Goal: Information Seeking & Learning: Learn about a topic

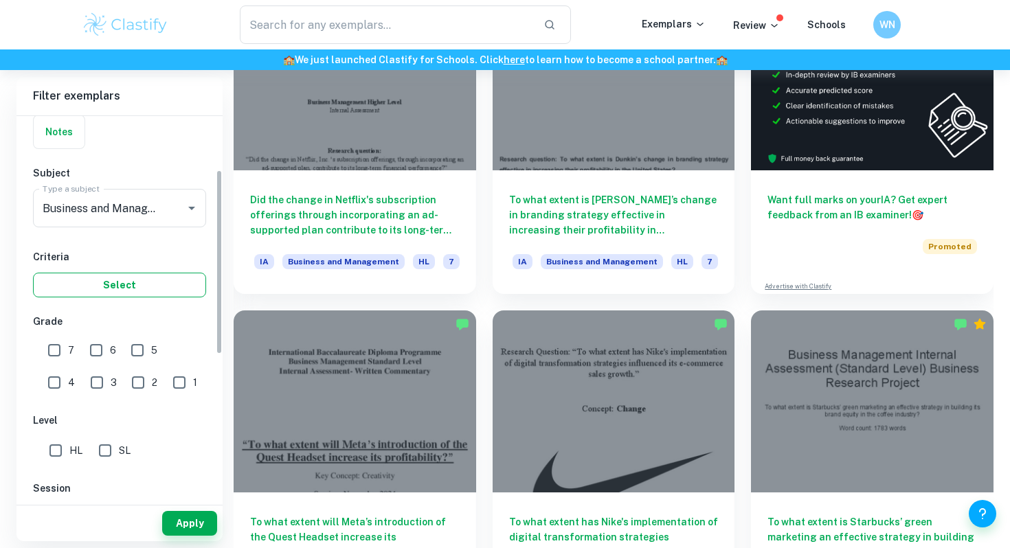
scroll to position [111, 0]
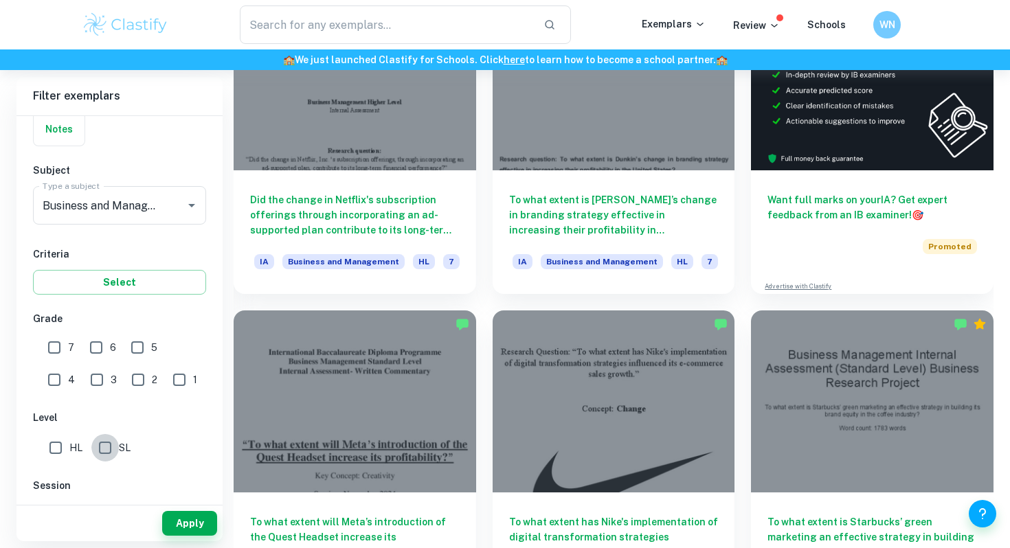
click at [109, 445] on input "SL" at bounding box center [104, 447] width 27 height 27
checkbox input "true"
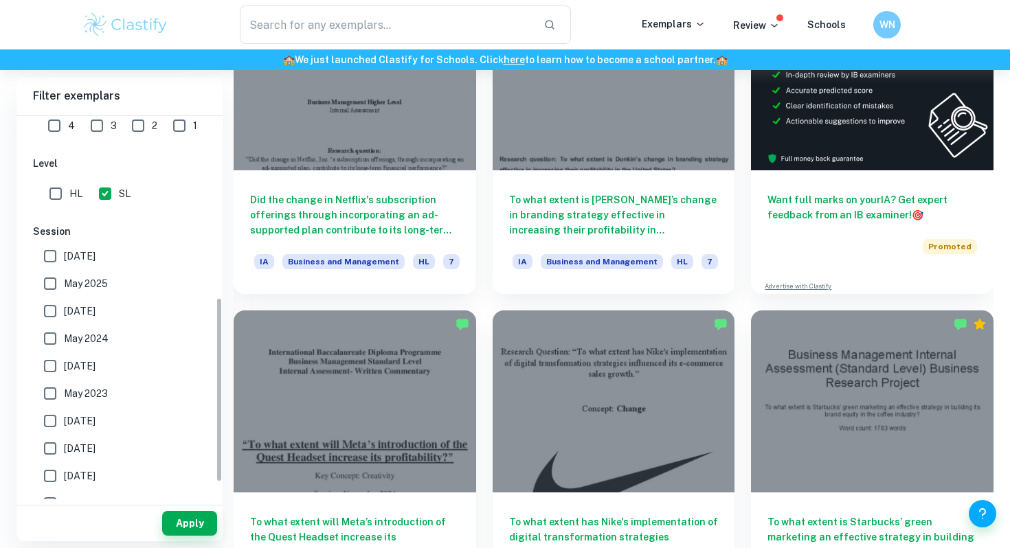
scroll to position [377, 0]
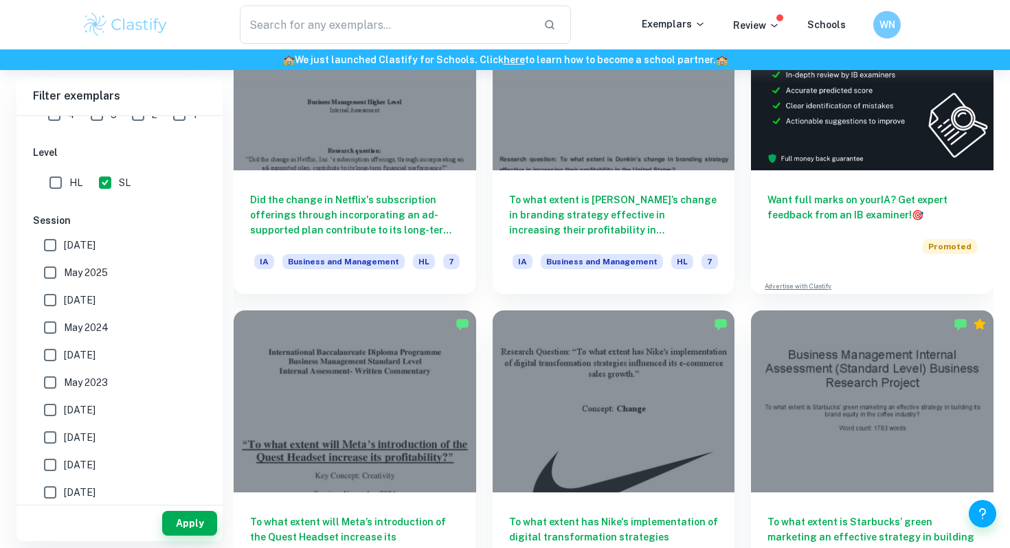
click at [76, 334] on span "May 2024" at bounding box center [86, 327] width 45 height 15
click at [64, 334] on input "May 2024" at bounding box center [49, 327] width 27 height 27
checkbox input "true"
click at [56, 302] on input "November 2024" at bounding box center [49, 300] width 27 height 27
checkbox input "true"
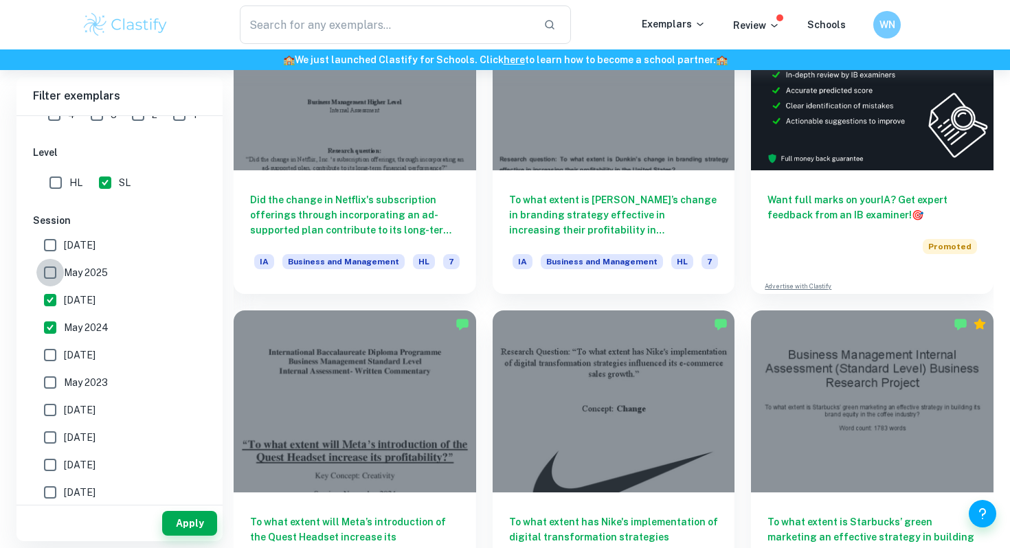
click at [44, 269] on input "May 2025" at bounding box center [49, 272] width 27 height 27
checkbox input "true"
click at [67, 247] on span "May 2026" at bounding box center [80, 245] width 32 height 15
click at [64, 247] on input "May 2026" at bounding box center [49, 245] width 27 height 27
checkbox input "true"
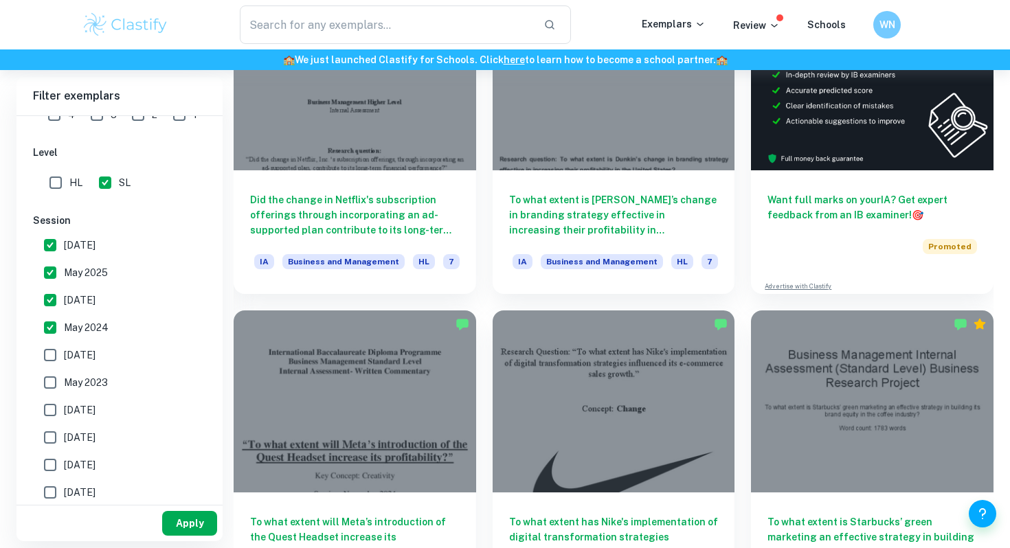
click at [181, 523] on button "Apply" at bounding box center [189, 523] width 55 height 25
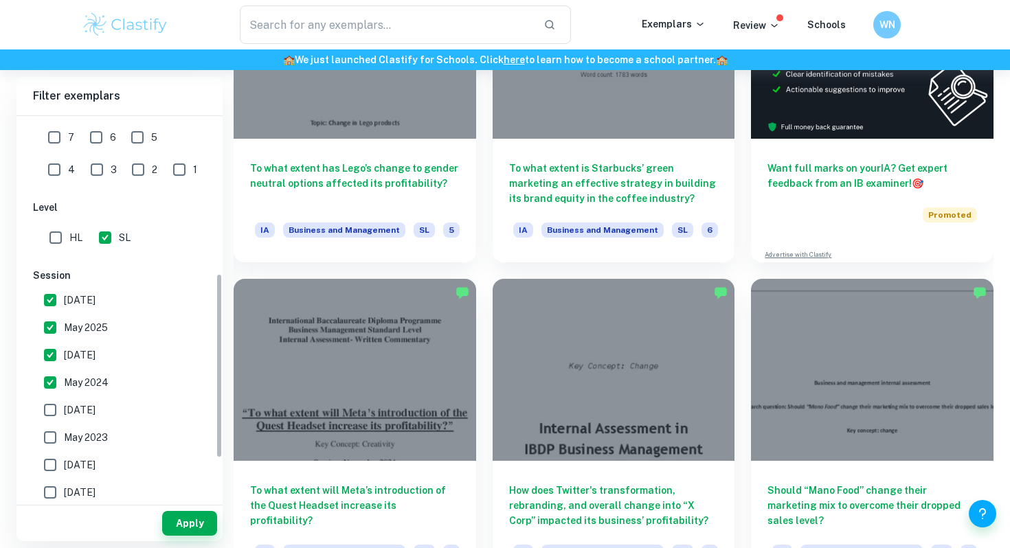
scroll to position [318, 0]
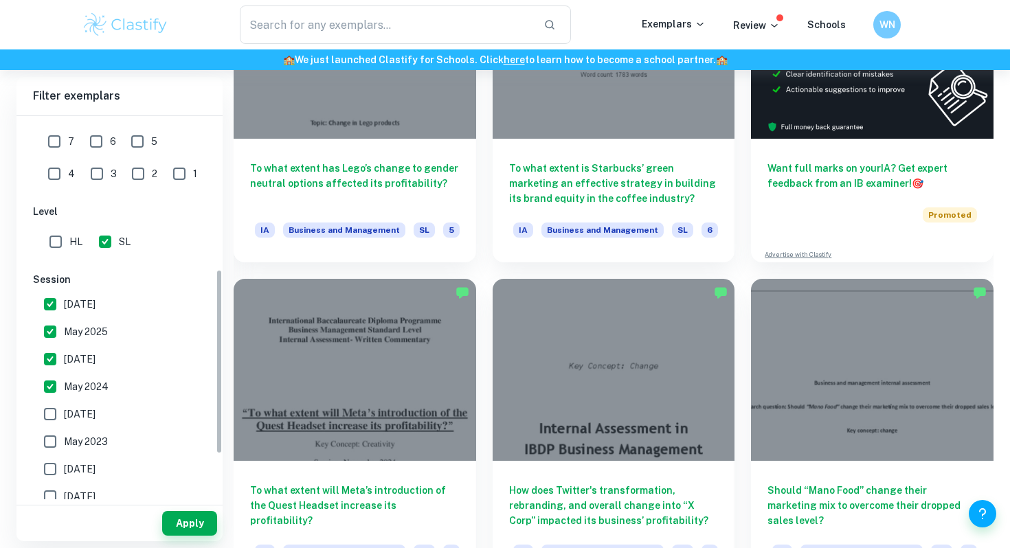
click at [74, 142] on span "7" at bounding box center [71, 141] width 6 height 15
click at [68, 142] on input "7" at bounding box center [54, 141] width 27 height 27
checkbox input "true"
click at [99, 148] on input "6" at bounding box center [95, 141] width 27 height 27
checkbox input "true"
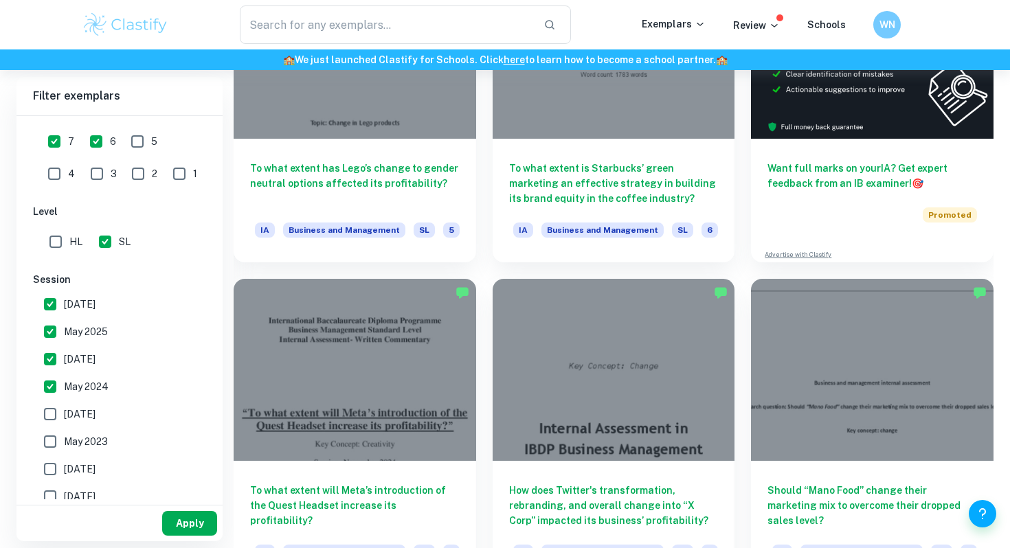
click at [196, 515] on button "Apply" at bounding box center [189, 523] width 55 height 25
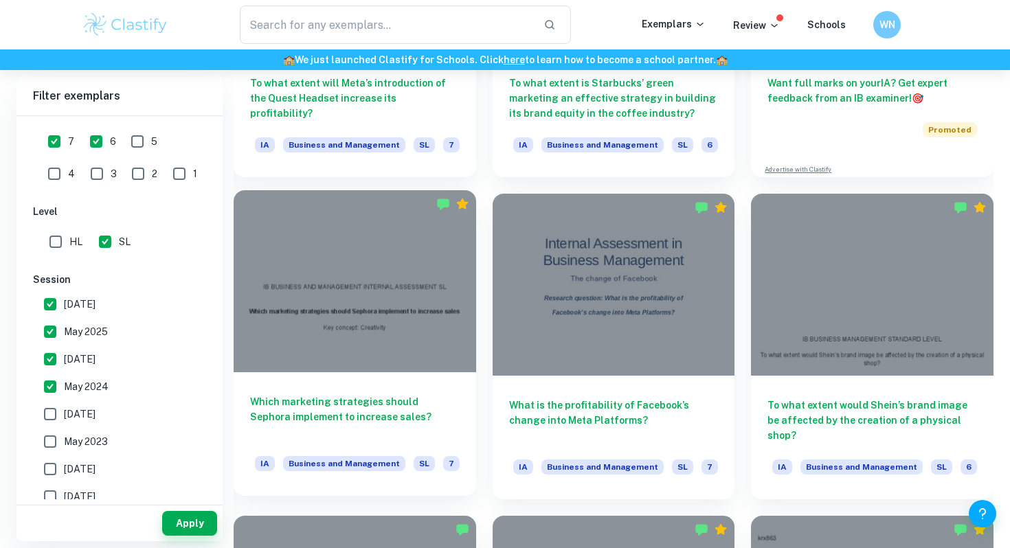
scroll to position [590, 0]
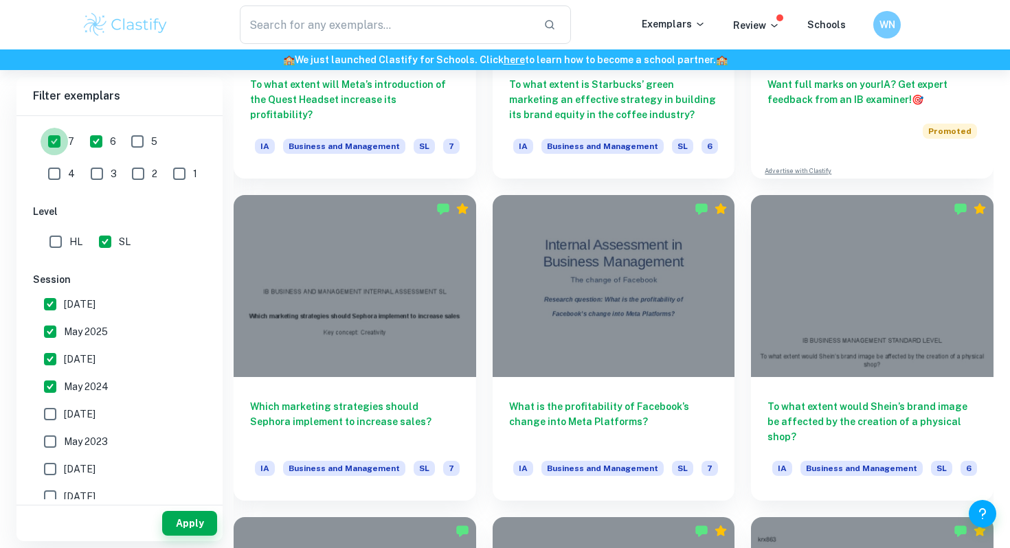
click at [59, 142] on input "7" at bounding box center [54, 141] width 27 height 27
checkbox input "false"
click at [189, 519] on button "Apply" at bounding box center [189, 523] width 55 height 25
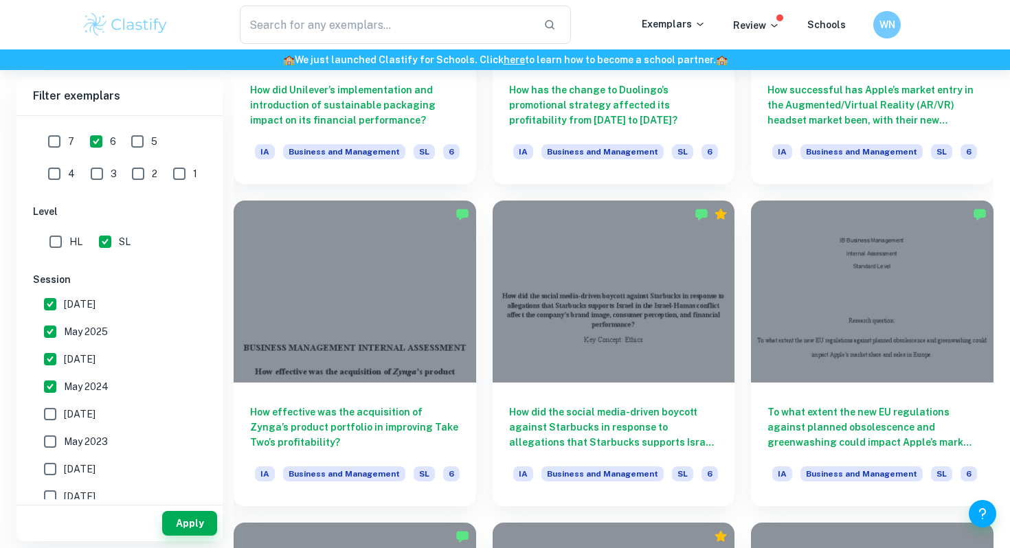
scroll to position [1229, 0]
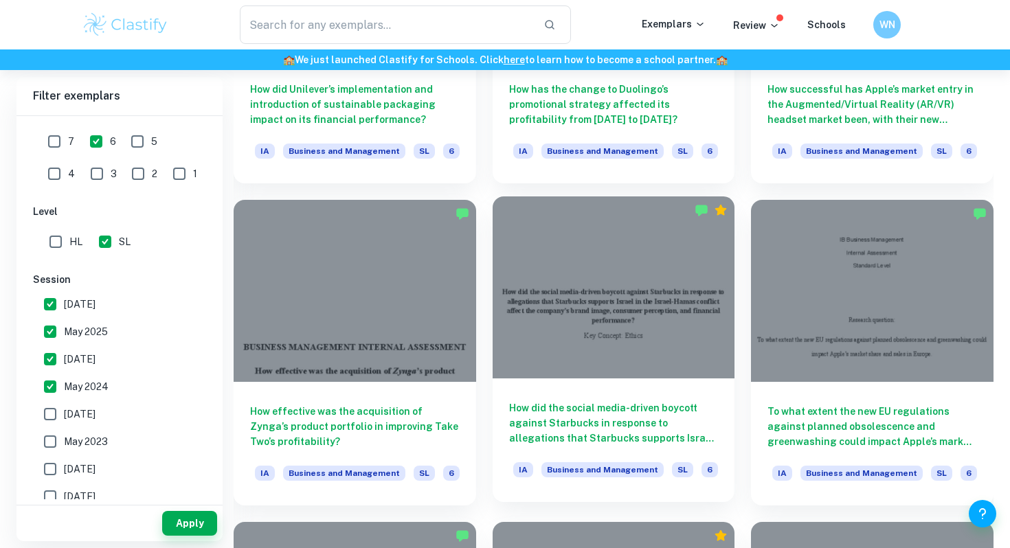
click at [686, 412] on h6 "How did the social media-driven boycott against Starbucks in response to allega…" at bounding box center [614, 423] width 210 height 45
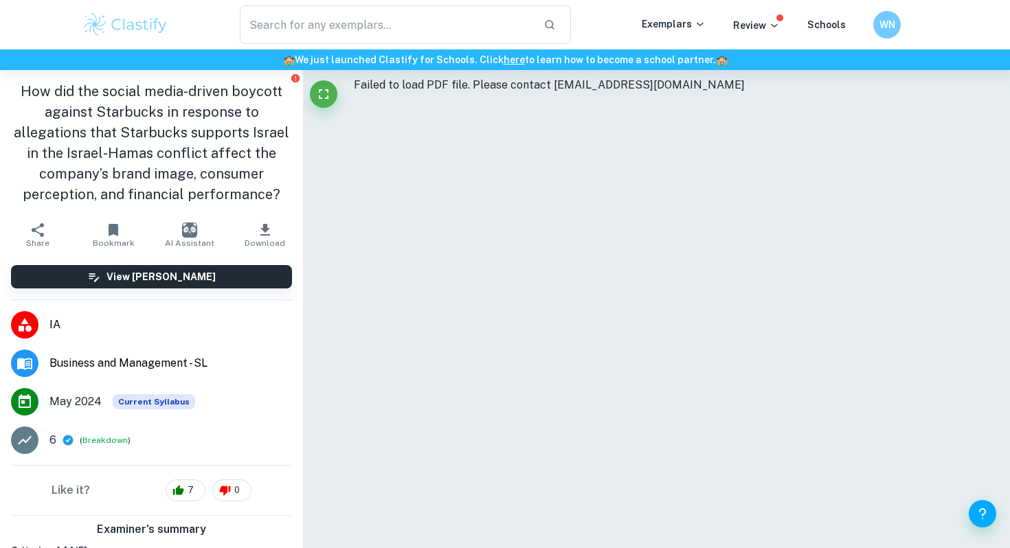
click at [554, 87] on div "Failed to load PDF file. Please contact support@clastify.com" at bounding box center [657, 85] width 606 height 16
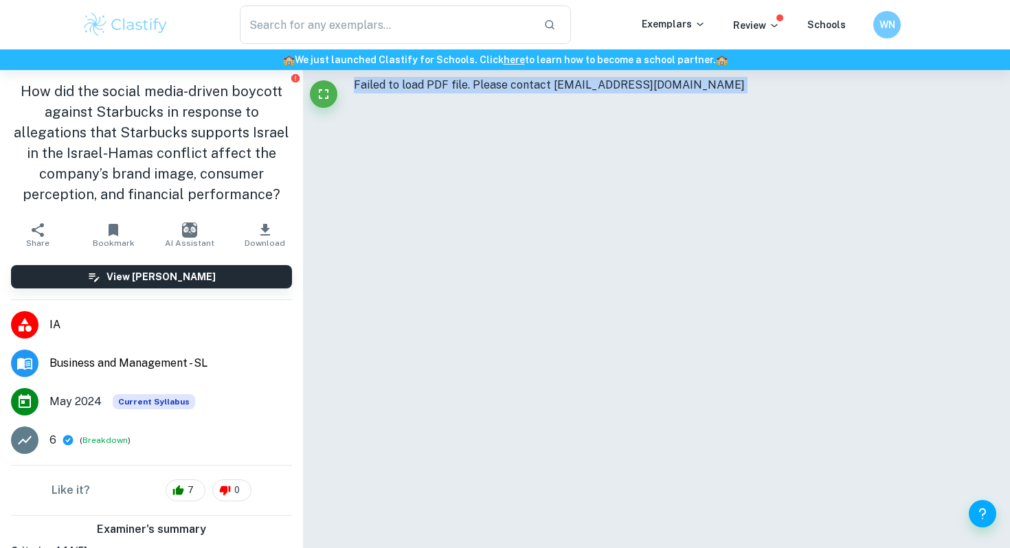
click at [554, 87] on div "Failed to load PDF file. Please contact support@clastify.com" at bounding box center [657, 85] width 606 height 16
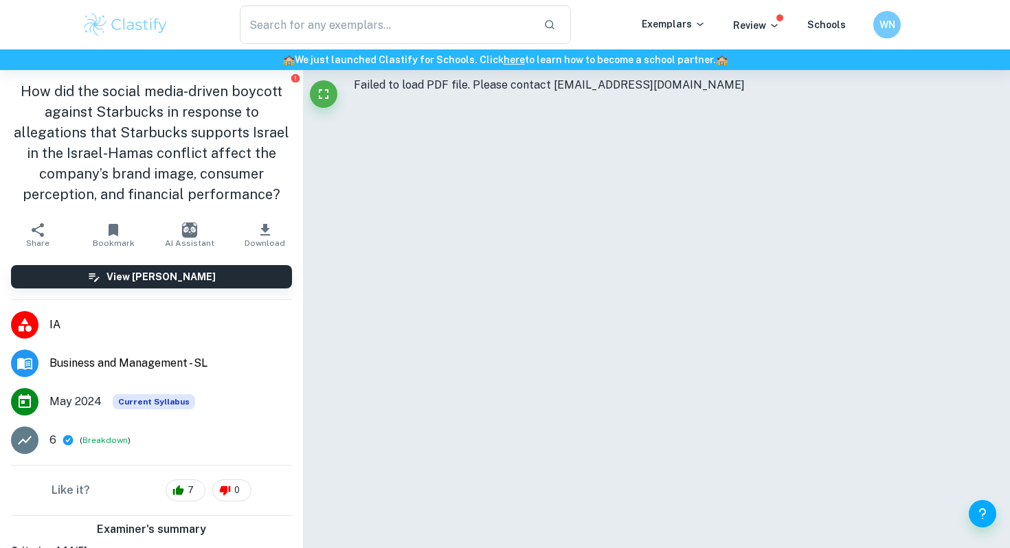
click at [510, 150] on div "Failed to load PDF file. Please contact support@clastify.com" at bounding box center [657, 327] width 606 height 515
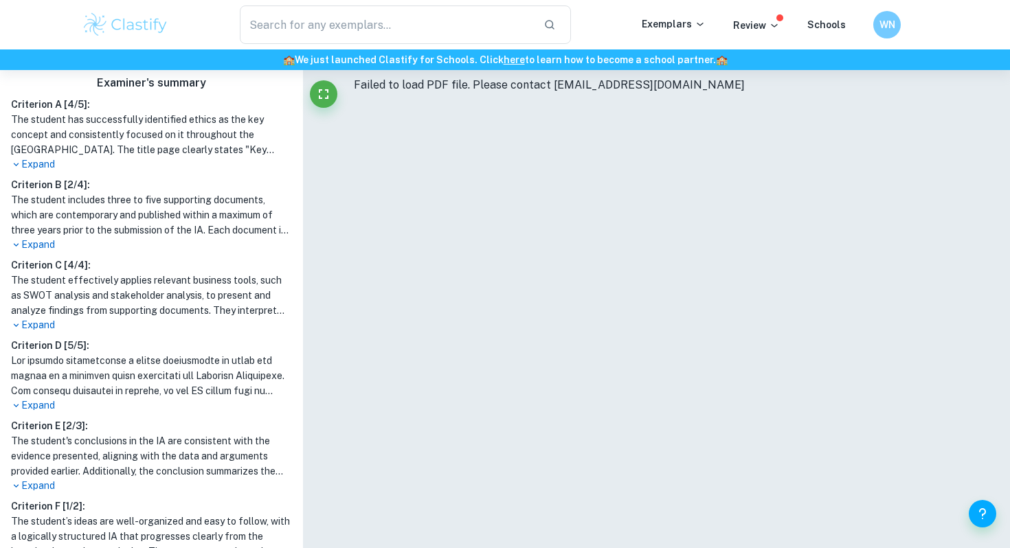
scroll to position [469, 0]
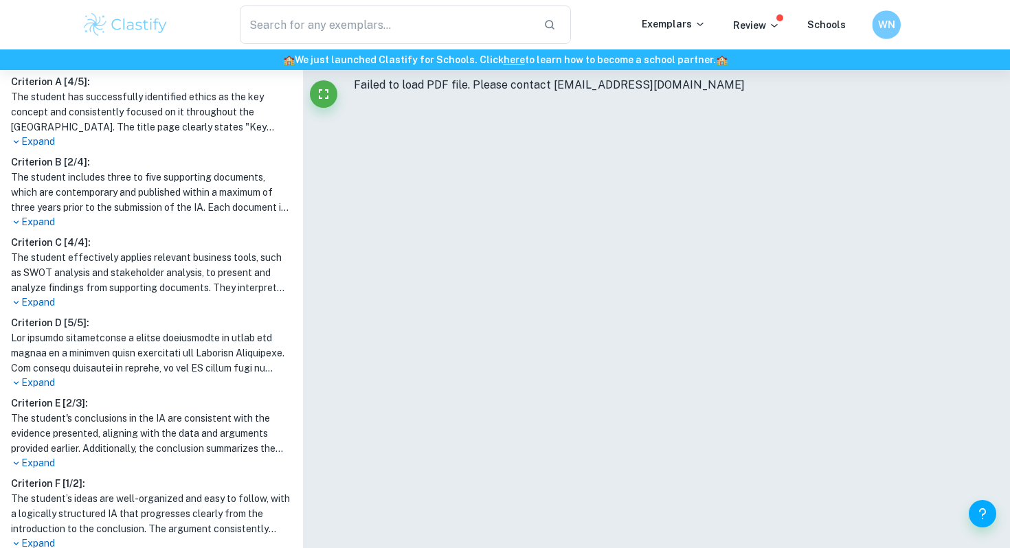
click at [886, 33] on div "WN" at bounding box center [886, 24] width 29 height 29
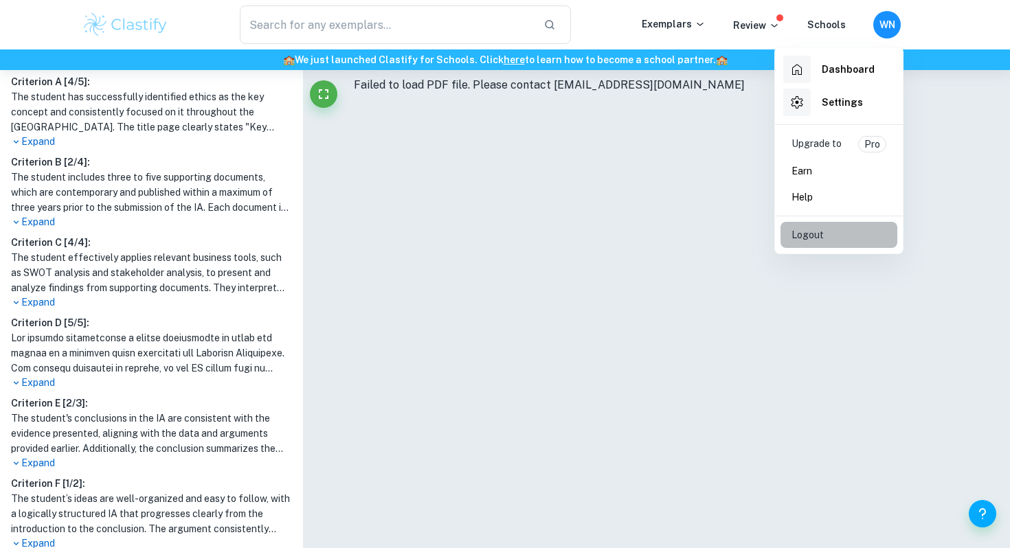
click at [834, 237] on li "Logout" at bounding box center [839, 235] width 117 height 26
